Goal: Task Accomplishment & Management: Use online tool/utility

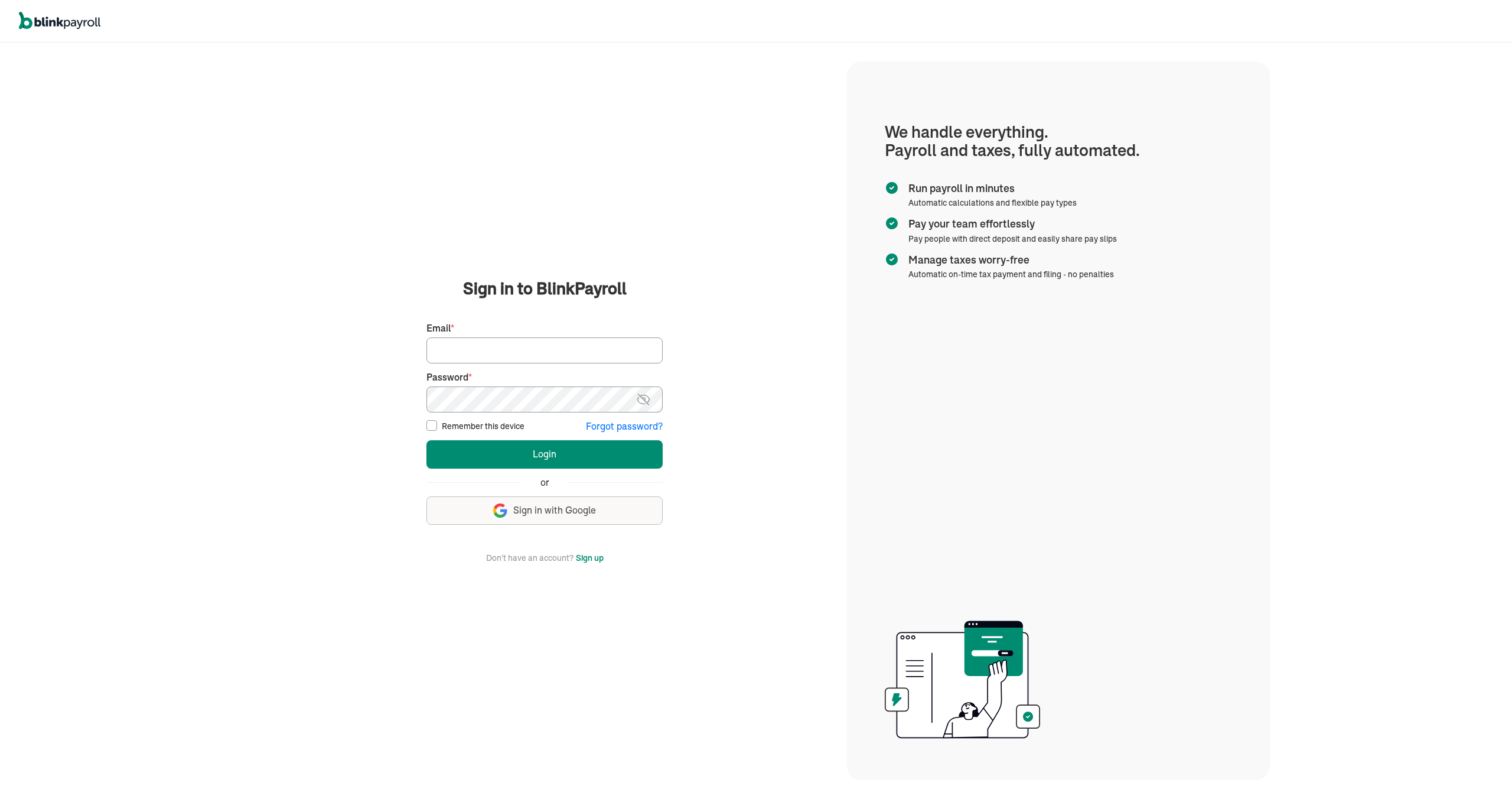
click at [360, 293] on main "Sign in to BlinkPayroll Sign in 30-day free trial Sign up now, get 20% off for …" at bounding box center [544, 421] width 576 height 288
click at [486, 339] on input "Email *" at bounding box center [544, 350] width 236 height 26
type input "jeremiah@lithemovingservices.com"
drag, startPoint x: 385, startPoint y: 506, endPoint x: 398, endPoint y: 505, distance: 13.0
click at [387, 506] on main "Sign in to BlinkPayroll Sign in 30-day free trial Sign up now, get 20% off for …" at bounding box center [544, 421] width 576 height 288
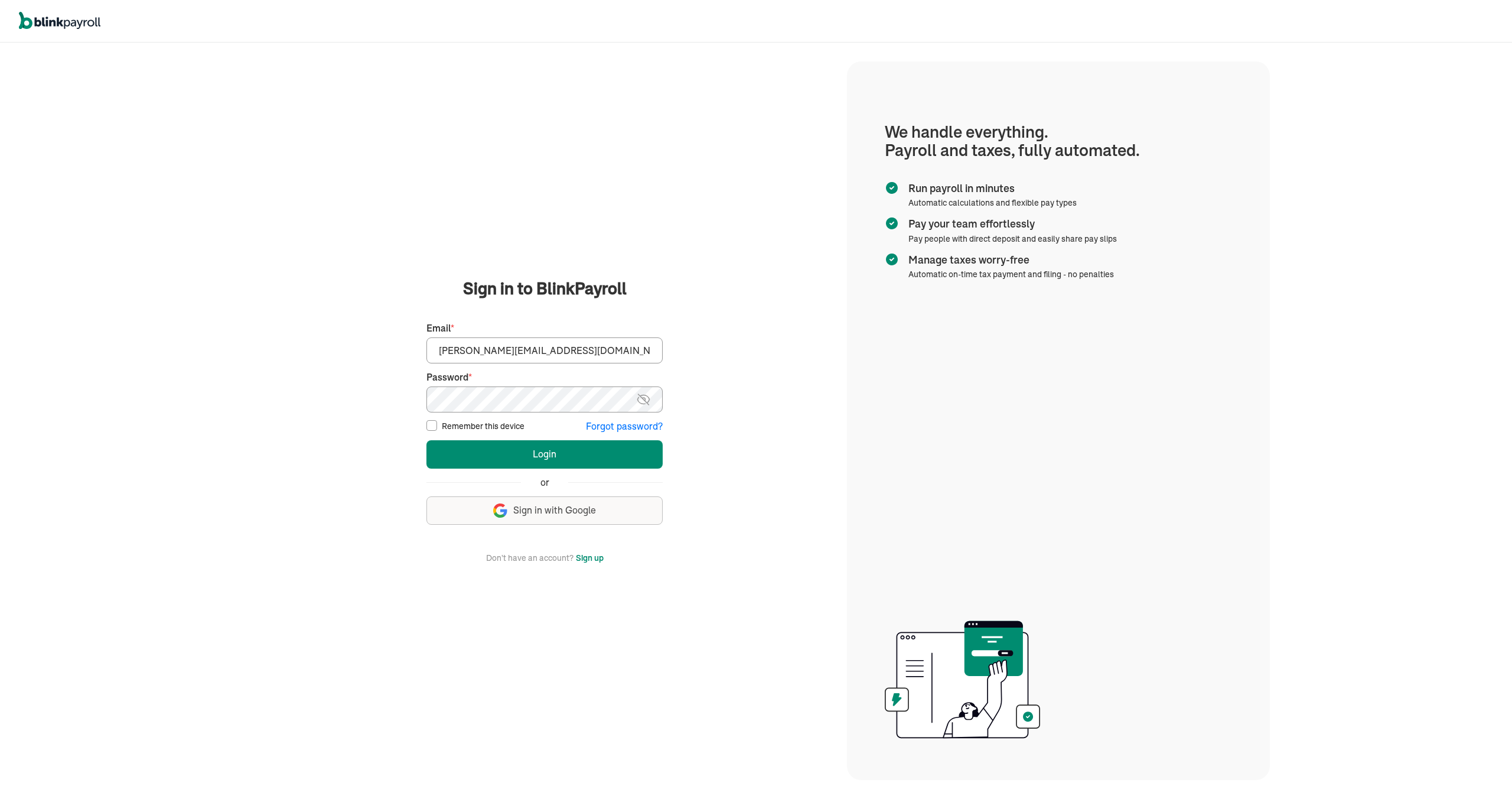
click at [549, 502] on button "Sign up with Google Sign in with Google" at bounding box center [544, 510] width 236 height 29
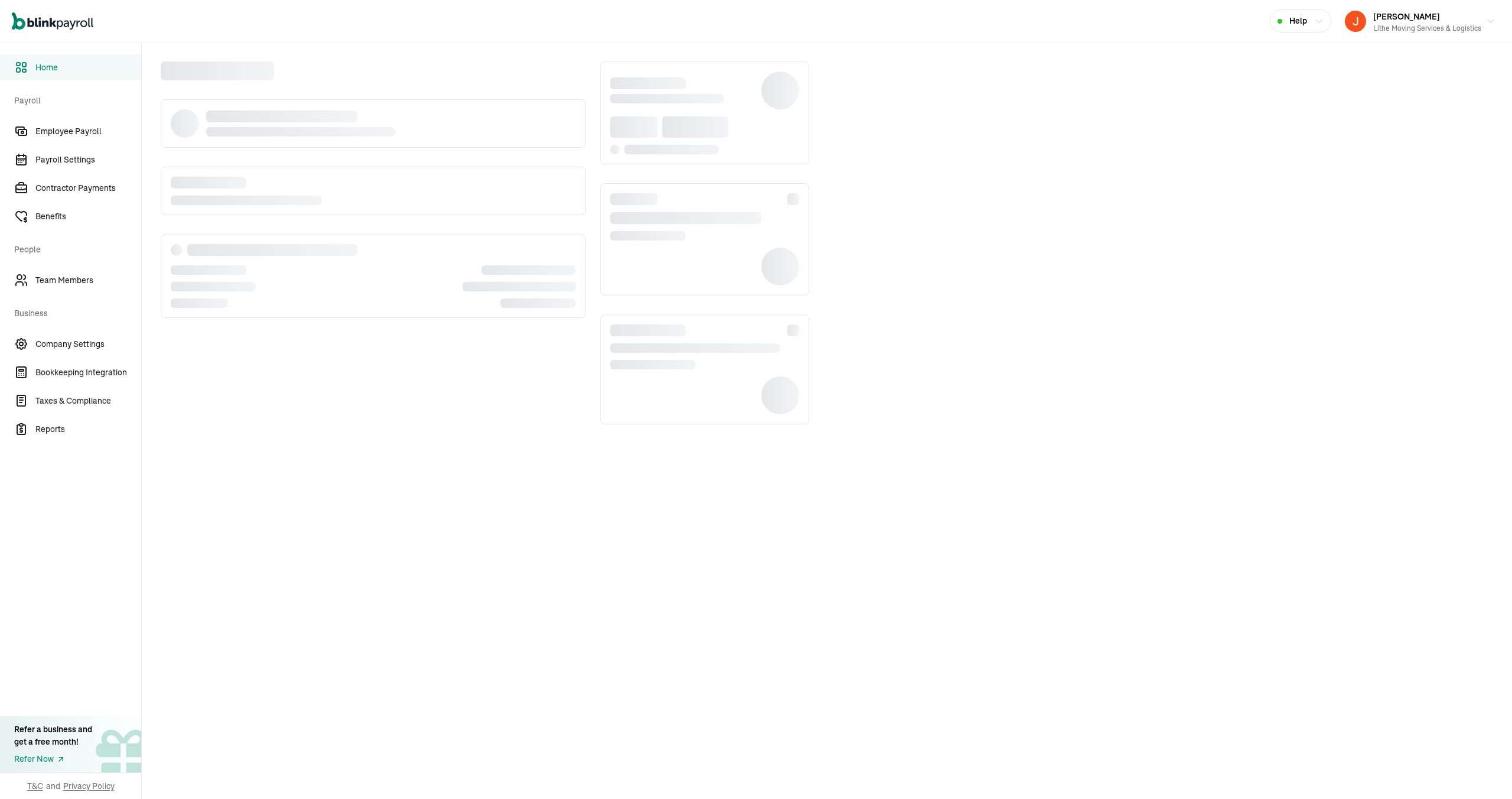
click at [1048, 372] on div at bounding box center [826, 234] width 1370 height 382
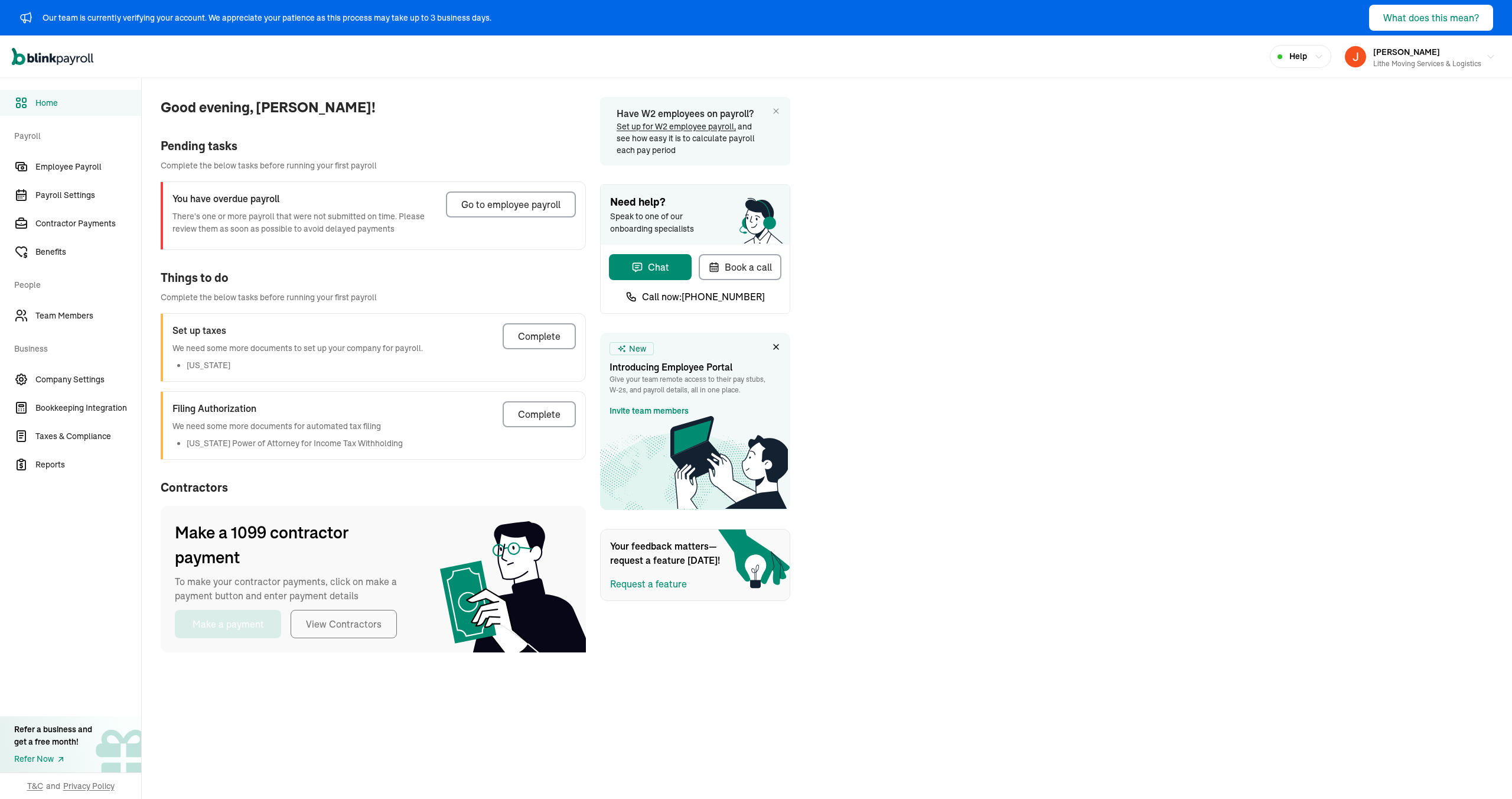
click at [460, 261] on div "Good evening, [PERSON_NAME]! Pending tasks Complete the below tasks before runn…" at bounding box center [363, 374] width 444 height 593
click at [410, 145] on div "Pending tasks" at bounding box center [373, 146] width 425 height 18
click at [95, 227] on span "Contractor Payments" at bounding box center [89, 224] width 106 height 12
click at [1048, 372] on div "Good evening, [PERSON_NAME]! Pending tasks Complete the below tasks before runn…" at bounding box center [826, 374] width 1370 height 593
click at [460, 261] on div "Good evening, [PERSON_NAME]! Pending tasks Complete the below tasks before runn…" at bounding box center [363, 374] width 444 height 593
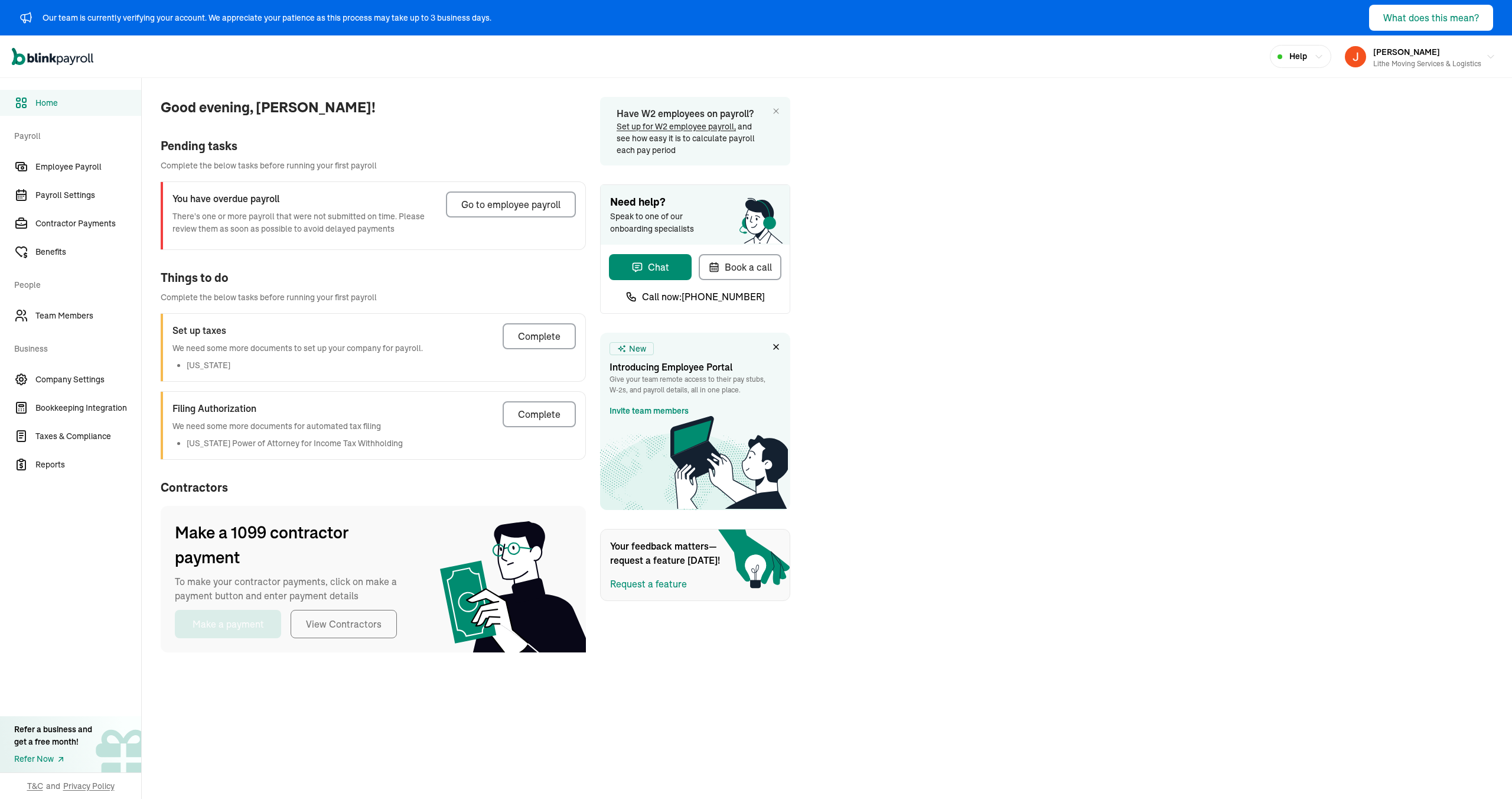
click at [410, 145] on div "Pending tasks" at bounding box center [373, 146] width 425 height 18
click at [95, 227] on span "Contractor Payments" at bounding box center [89, 224] width 106 height 12
